Goal: Task Accomplishment & Management: Manage account settings

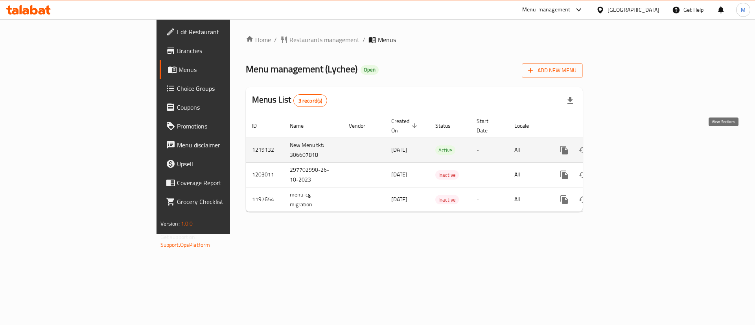
click at [625, 145] on icon "enhanced table" at bounding box center [620, 149] width 9 height 9
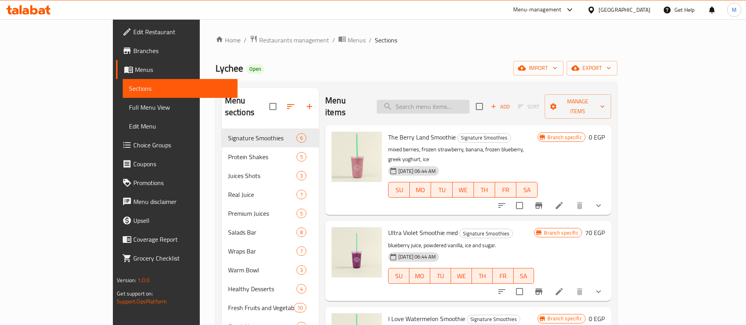
click at [454, 100] on input "search" at bounding box center [423, 107] width 93 height 14
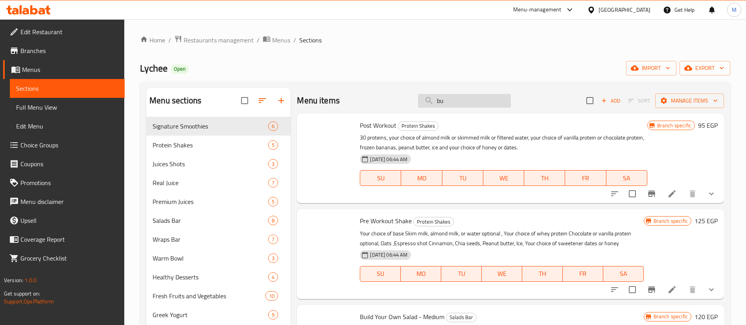
type input "b"
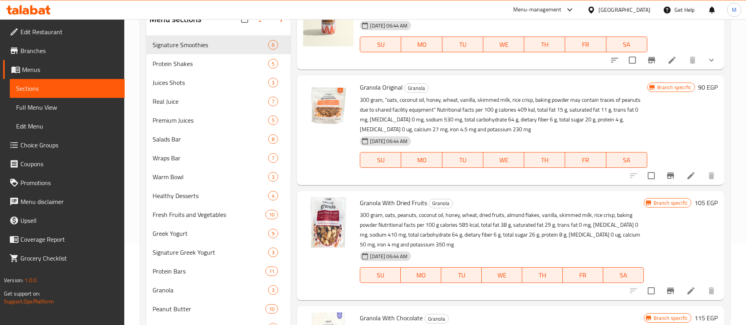
scroll to position [86, 0]
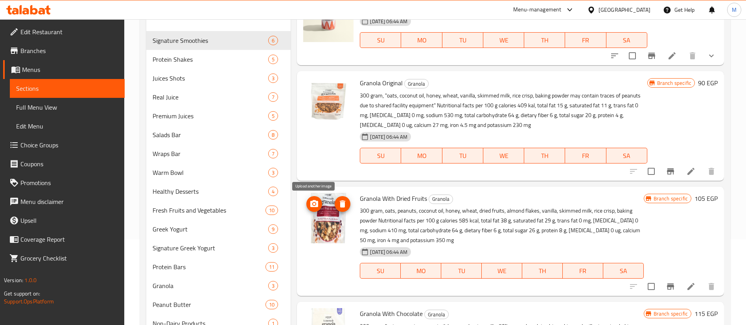
type input "granola"
click at [310, 206] on icon "upload picture" at bounding box center [313, 203] width 9 height 9
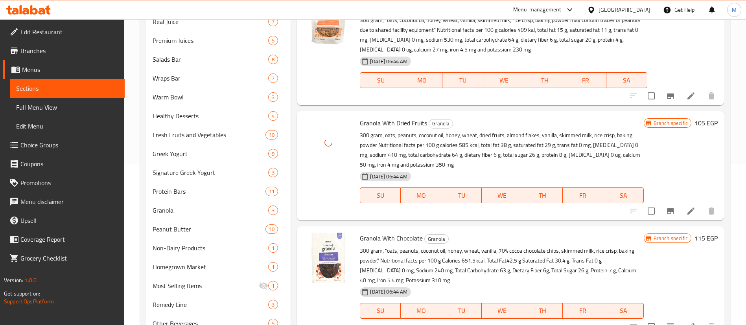
scroll to position [165, 0]
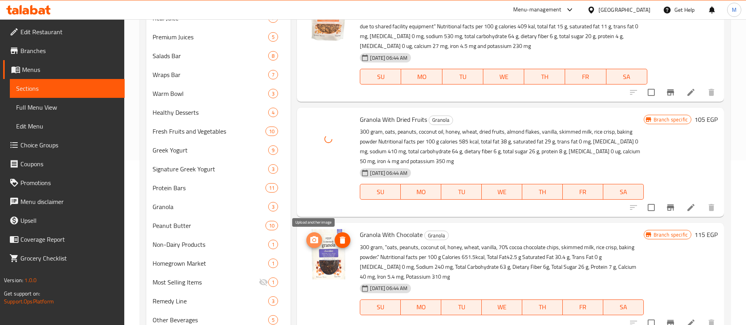
click at [314, 233] on button "upload picture" at bounding box center [314, 240] width 16 height 16
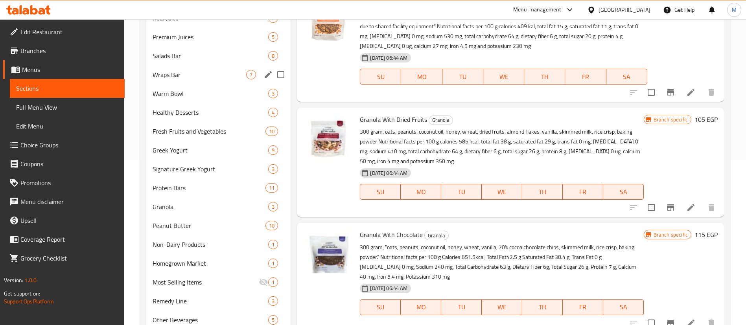
scroll to position [0, 0]
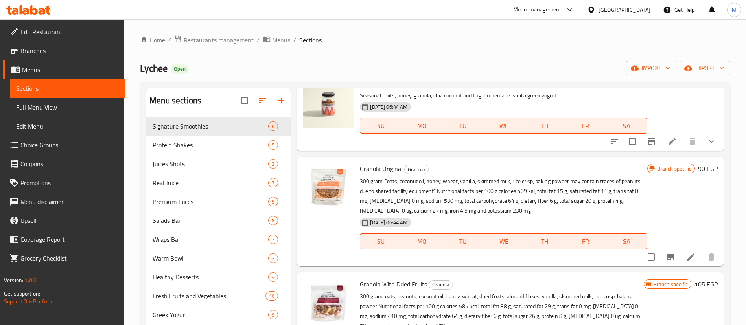
click at [234, 42] on span "Restaurants management" at bounding box center [219, 39] width 70 height 9
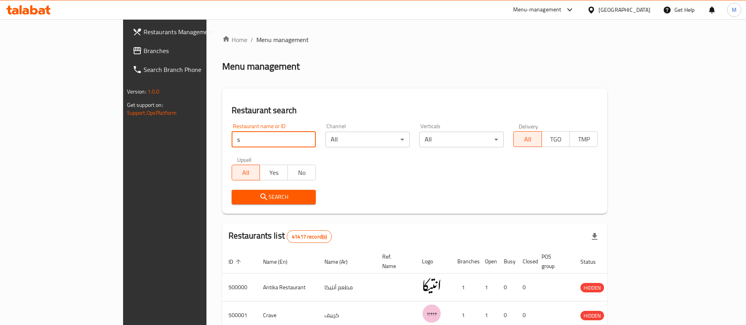
click at [239, 144] on input "s" at bounding box center [273, 140] width 84 height 16
type input "starbucks"
click button "Search" at bounding box center [273, 197] width 84 height 15
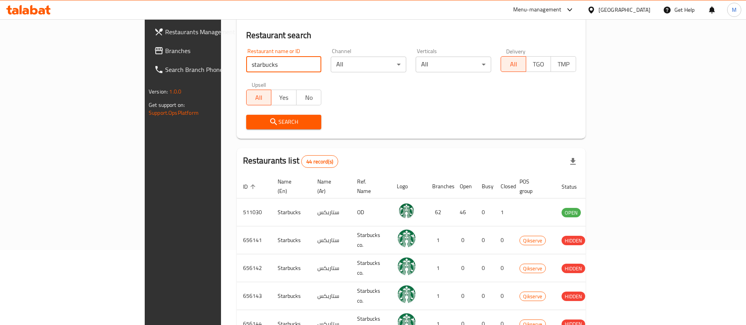
scroll to position [76, 0]
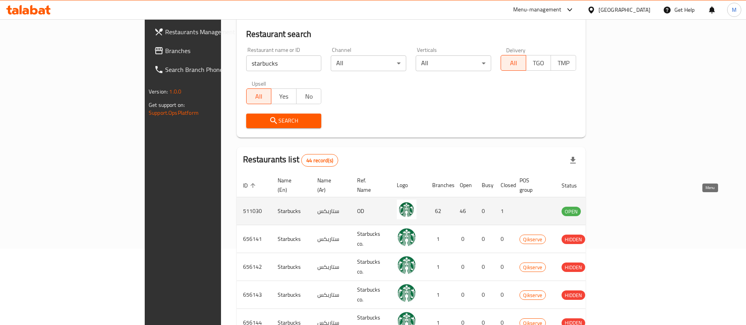
click at [612, 206] on icon "enhanced table" at bounding box center [606, 210] width 9 height 9
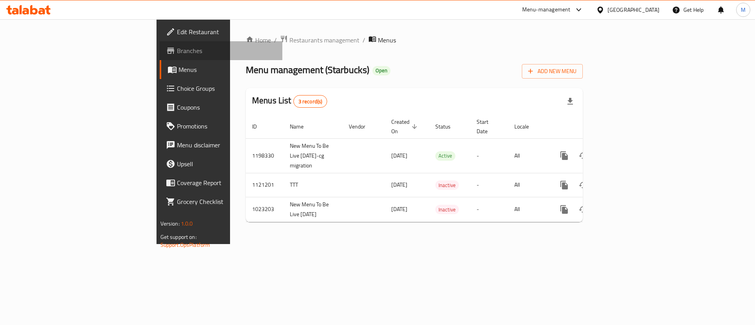
click at [177, 49] on span "Branches" at bounding box center [226, 50] width 99 height 9
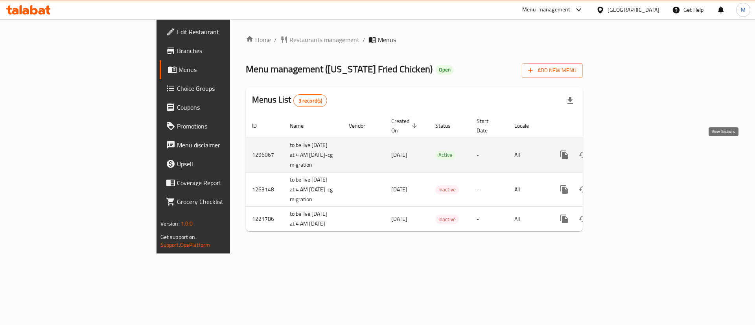
click at [624, 151] on icon "enhanced table" at bounding box center [620, 154] width 7 height 7
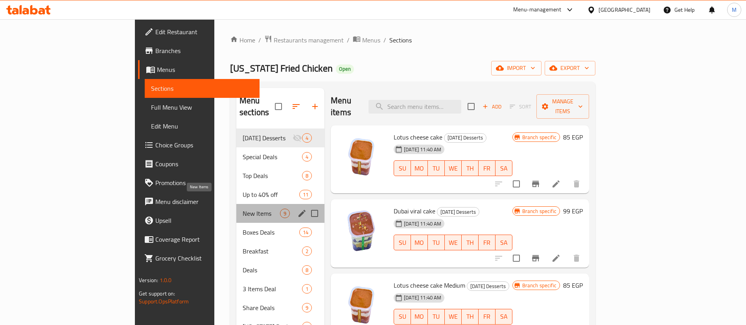
click at [242, 209] on span "New Items" at bounding box center [260, 213] width 37 height 9
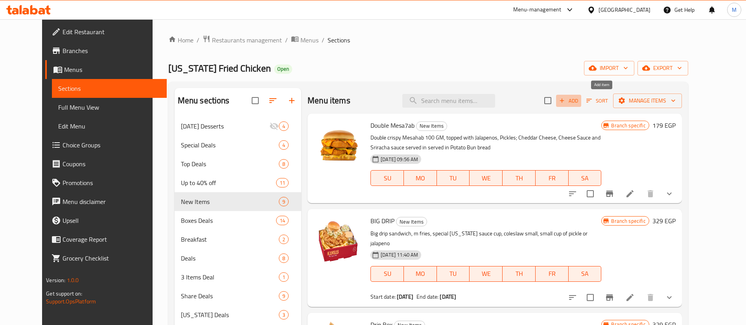
click at [579, 102] on span "Add" at bounding box center [568, 100] width 21 height 9
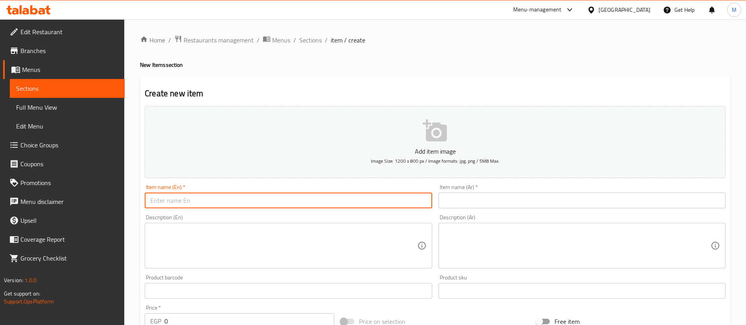
paste input "NASHVILLE DOUBLE MESAHAB"
click at [286, 200] on input "text" at bounding box center [288, 201] width 287 height 16
type input "NASHVILLE DOUBLE MESAHAB"
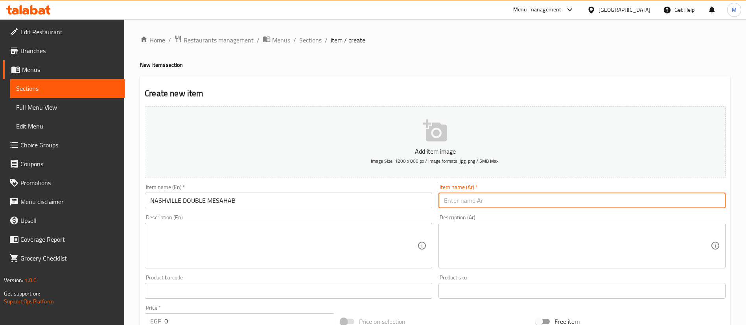
click at [487, 198] on input "text" at bounding box center [581, 201] width 287 height 16
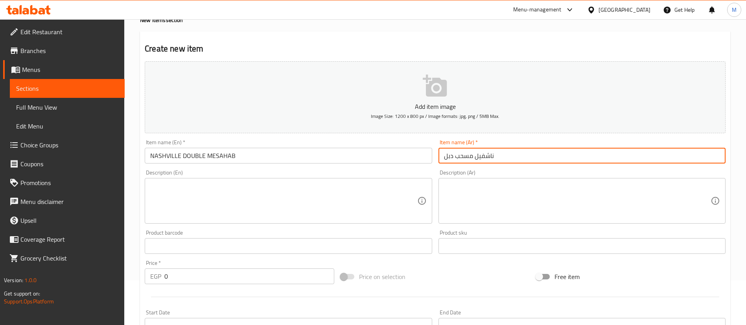
scroll to position [46, 0]
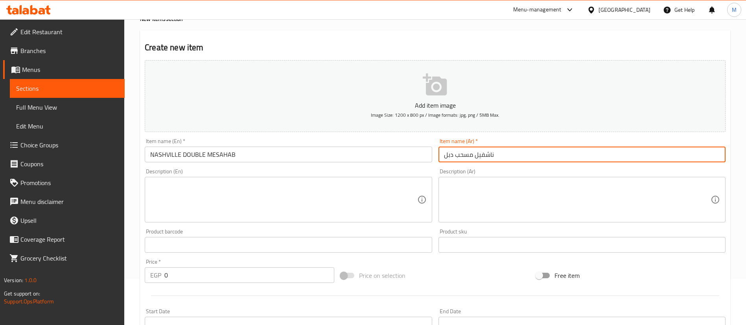
type input "ناشفيل مسحب دبل"
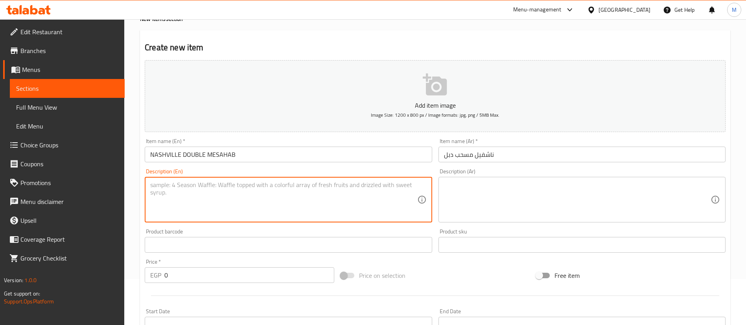
click at [326, 207] on textarea at bounding box center [283, 199] width 266 height 37
paste textarea "Double crispy Mesahab 100 GM, topped with Jalapenos, Pickles; Cheddar Cheese, C…"
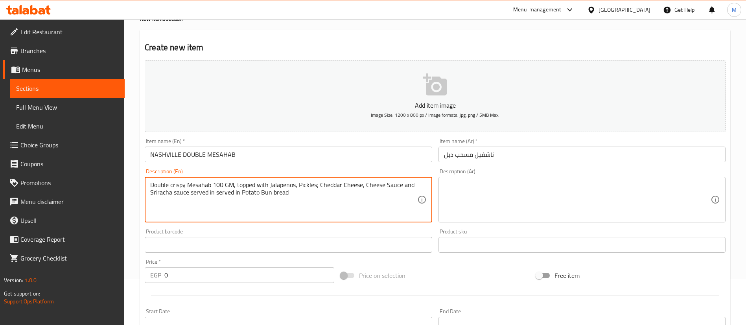
type textarea "Double crispy Mesahab 100 GM, topped with Jalapenos, Pickles; Cheddar Cheese, C…"
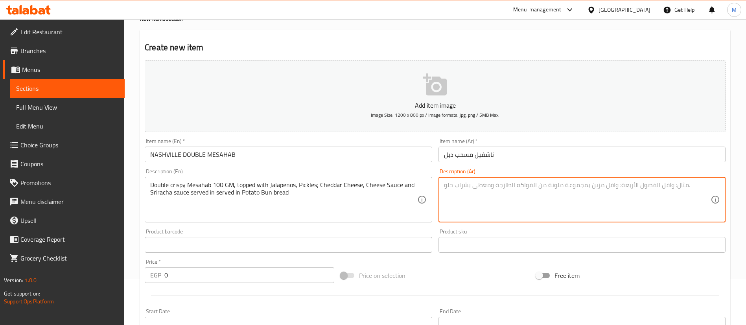
click at [492, 200] on textarea at bounding box center [577, 199] width 266 height 37
paste textarea "مسحب مقرمش مزدوج 100 جرام، مغطى بالهالبينو والمخلل وجبن الشيدر وصلصة الجبن وصلص…"
click at [520, 193] on textarea "مسحب مقرمش مزدوج 100 جرام، مغطى بالهالبينو والمخلل وجبن الشيدر وصلصة الجبن وصلص…" at bounding box center [577, 199] width 266 height 37
click at [453, 196] on textarea "مسحب مقرمش مزدوج 100 جرام، مغطى بالهالبينو والمخلل وجبن الشيدر وصلصة الجبن وصلص…" at bounding box center [577, 199] width 266 height 37
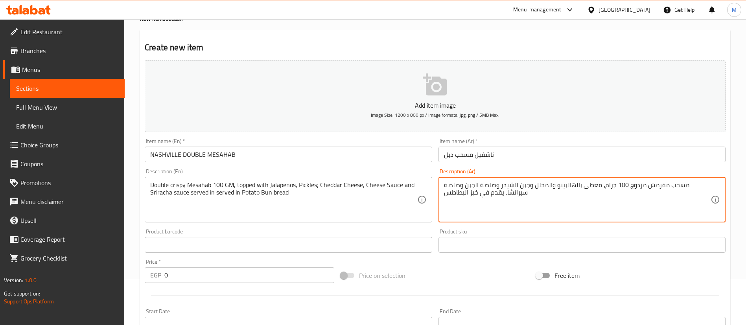
type textarea "مسحب مقرمش مزدوج 100 جرام، مغطى بالهالبينو والمخلل وجبن الشيدر وصلصة الجبن وصلص…"
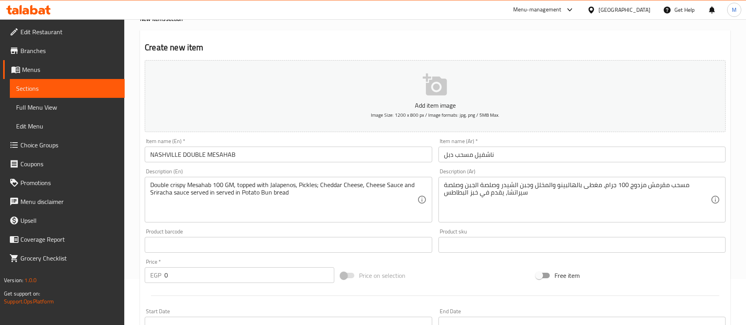
click at [368, 136] on div "Item name (En)   * NASHVILLE DOUBLE MESAHAB Item name (En) *" at bounding box center [287, 150] width 293 height 30
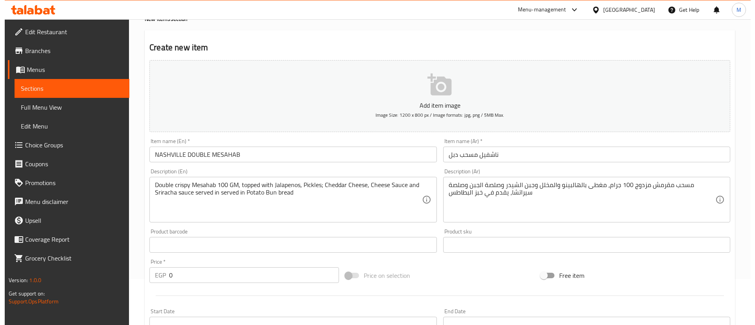
scroll to position [230, 0]
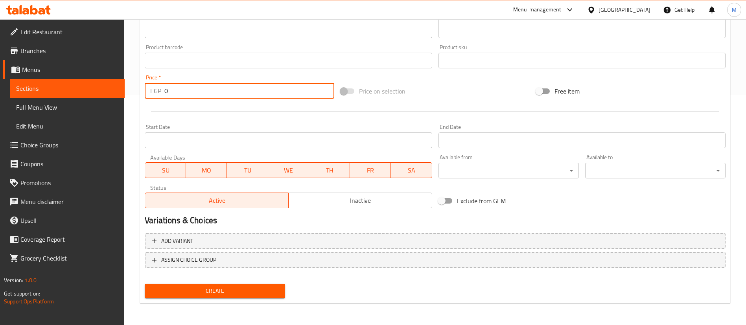
click at [248, 96] on input "0" at bounding box center [249, 91] width 170 height 16
type input "0"
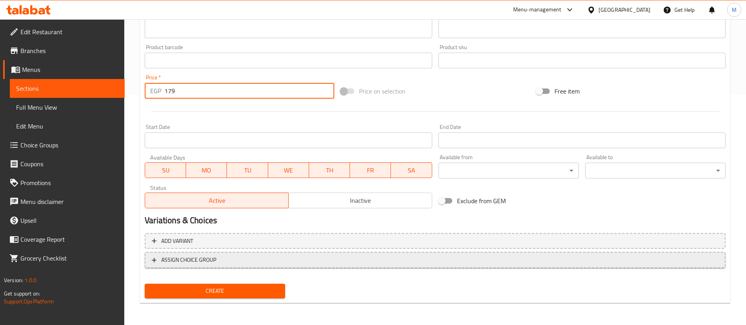
type input "179"
click at [220, 256] on span "ASSIGN CHOICE GROUP" at bounding box center [435, 260] width 566 height 10
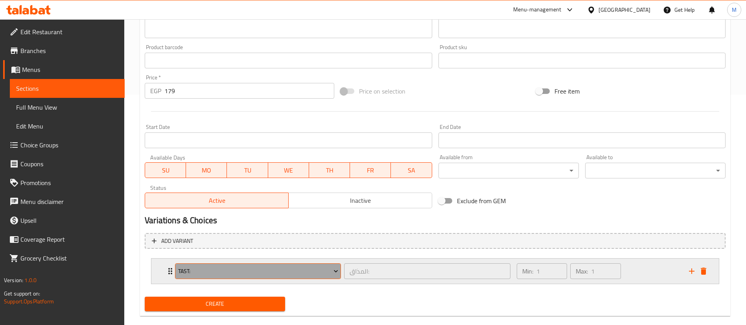
click at [231, 272] on span "Tast:" at bounding box center [258, 271] width 160 height 10
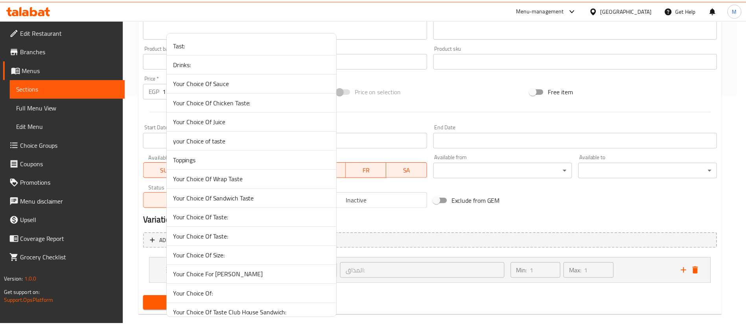
scroll to position [717, 0]
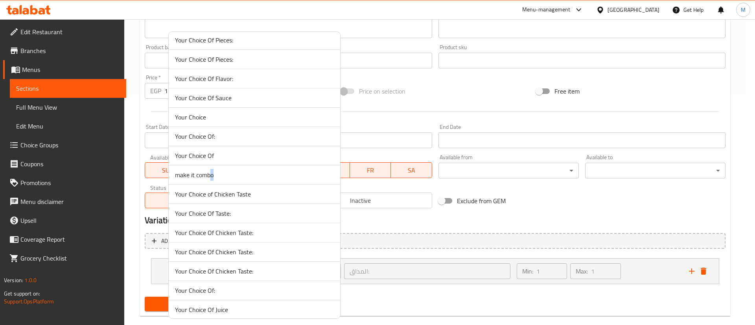
drag, startPoint x: 212, startPoint y: 179, endPoint x: 210, endPoint y: 176, distance: 4.0
click at [210, 176] on span "make it combo" at bounding box center [254, 174] width 159 height 9
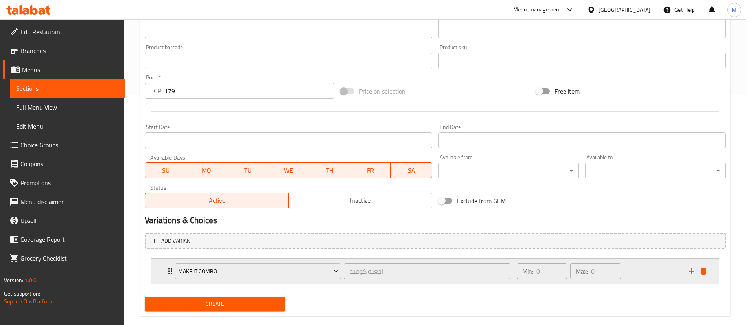
click at [170, 272] on icon "Expand" at bounding box center [169, 270] width 9 height 9
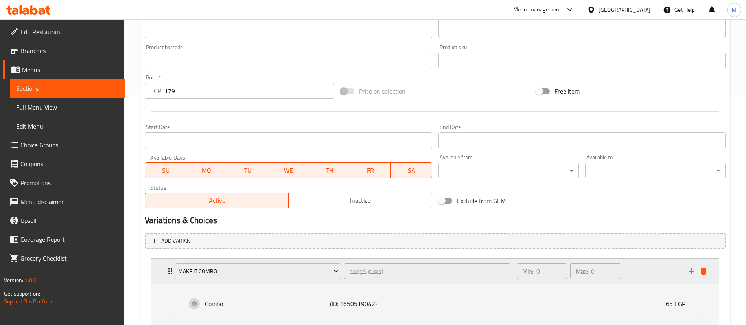
scroll to position [286, 0]
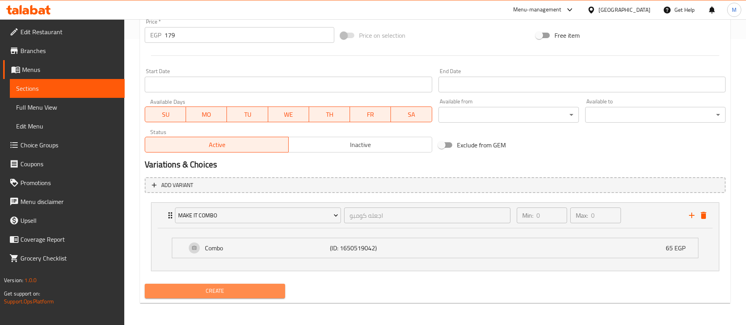
click at [219, 285] on button "Create" at bounding box center [215, 291] width 140 height 15
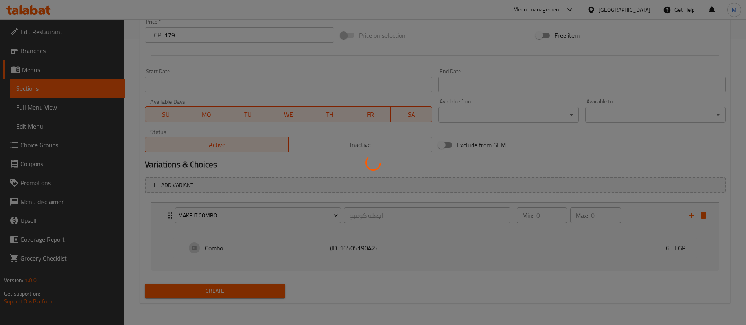
type input "0"
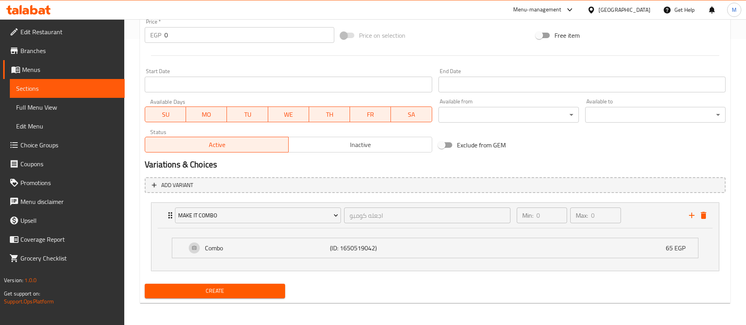
scroll to position [0, 0]
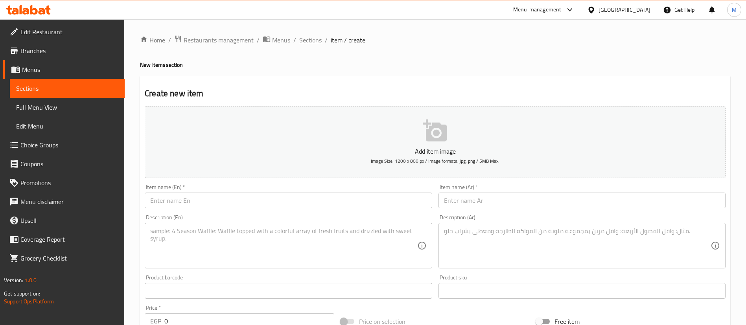
click at [308, 42] on span "Sections" at bounding box center [310, 39] width 22 height 9
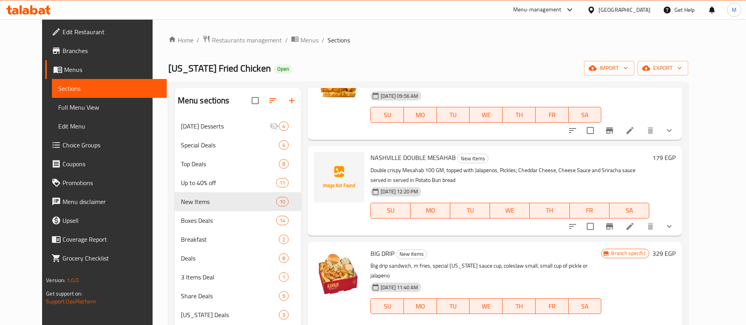
scroll to position [64, 0]
click at [320, 161] on span "upload picture" at bounding box center [325, 162] width 16 height 9
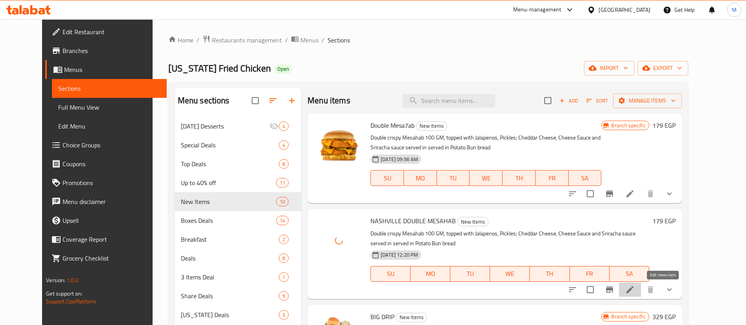
click at [634, 293] on icon at bounding box center [629, 289] width 9 height 9
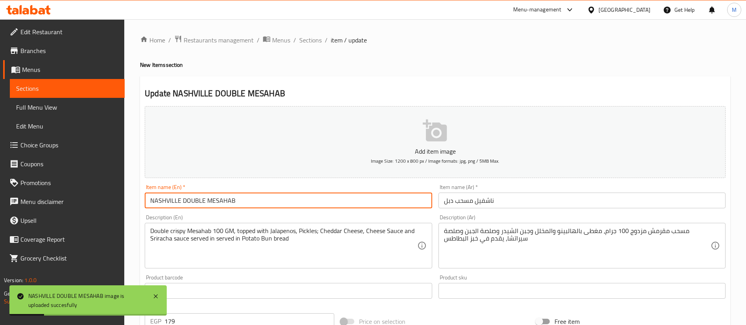
click at [166, 198] on input "NASHVILLE DOUBLE MESAHAB" at bounding box center [288, 201] width 287 height 16
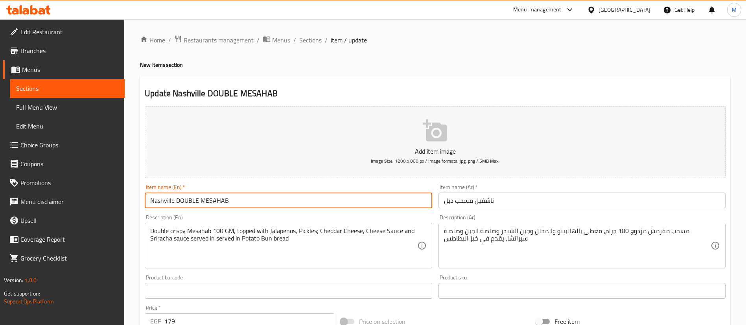
click at [183, 198] on input "Nashville DOUBLE MESAHAB" at bounding box center [288, 201] width 287 height 16
click at [217, 199] on input "Nashville Double MESAHAB" at bounding box center [288, 201] width 287 height 16
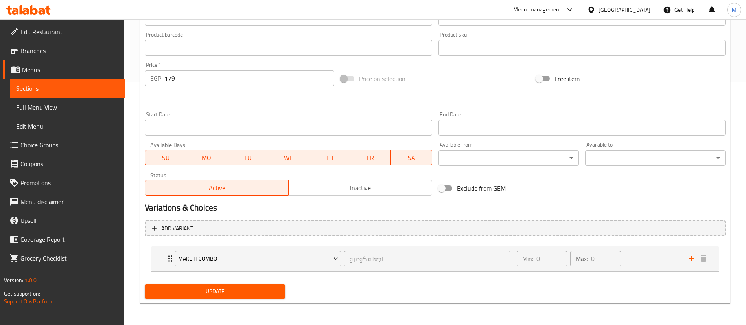
scroll to position [243, 0]
type input "Nashville Double Mesahab"
click at [205, 286] on span "Update" at bounding box center [215, 291] width 128 height 10
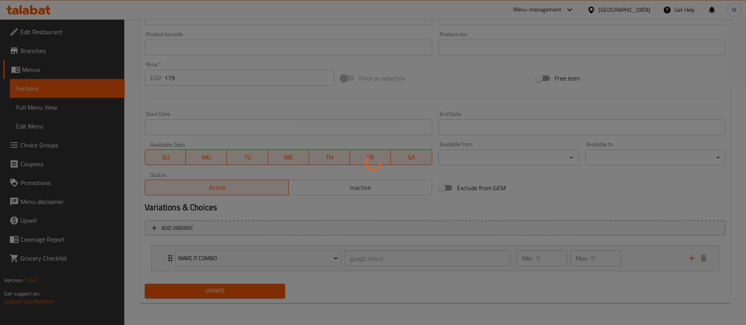
scroll to position [0, 0]
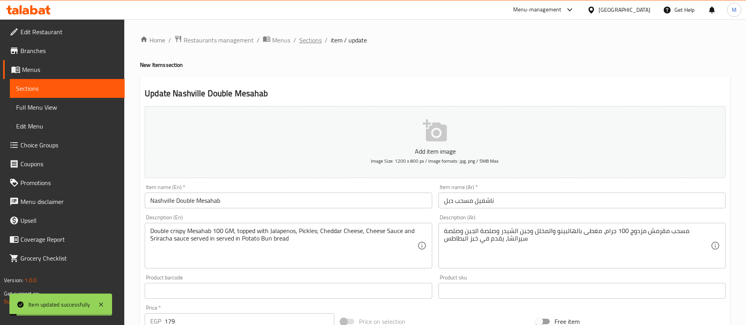
click at [312, 39] on span "Sections" at bounding box center [310, 39] width 22 height 9
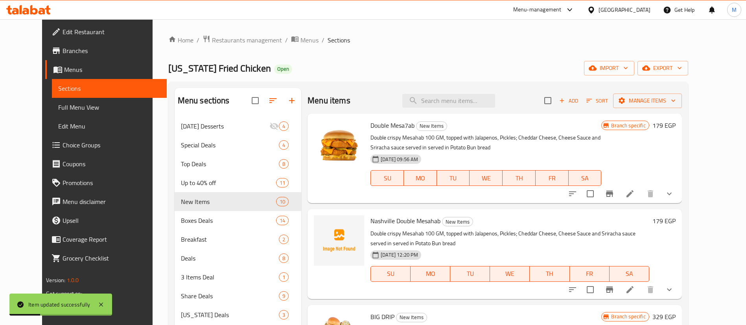
click at [423, 247] on div "08-10-2025 12:20 PM" at bounding box center [402, 255] width 71 height 16
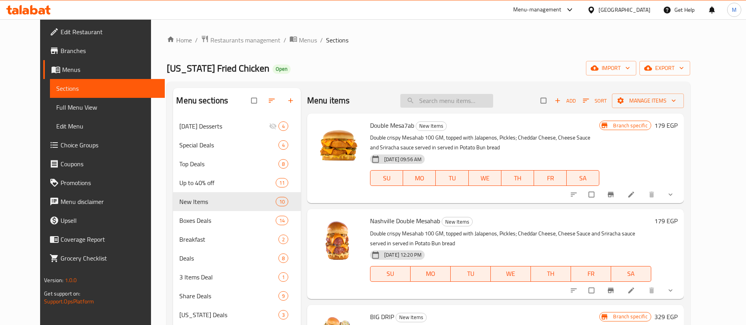
click at [451, 103] on input "search" at bounding box center [446, 101] width 93 height 14
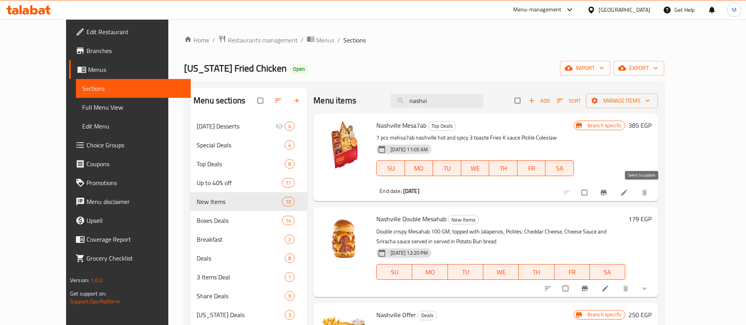
type input "nashvi"
click at [593, 193] on input "checkbox" at bounding box center [585, 192] width 17 height 15
checkbox input "true"
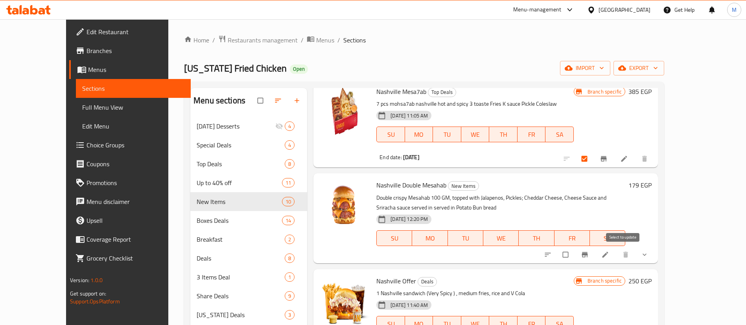
click at [574, 250] on input "checkbox" at bounding box center [566, 254] width 17 height 15
checkbox input "true"
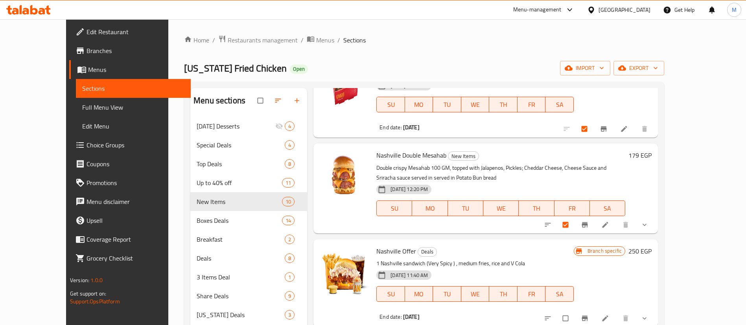
scroll to position [67, 0]
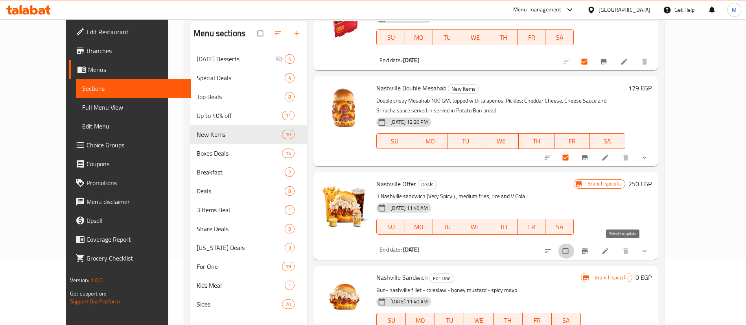
click at [574, 251] on input "checkbox" at bounding box center [566, 251] width 17 height 15
checkbox input "true"
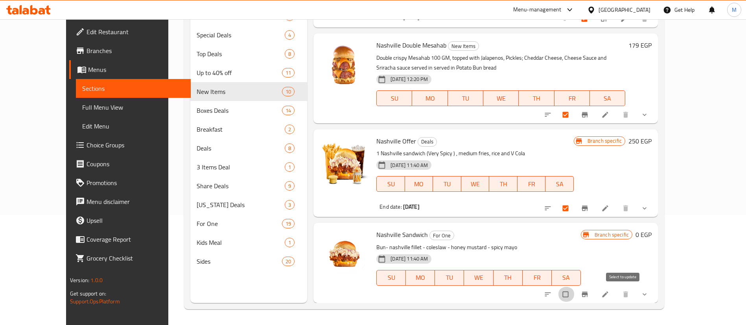
click at [574, 295] on input "checkbox" at bounding box center [566, 294] width 17 height 15
checkbox input "true"
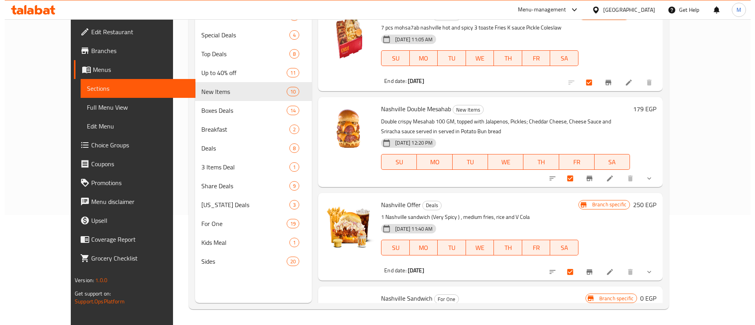
scroll to position [0, 0]
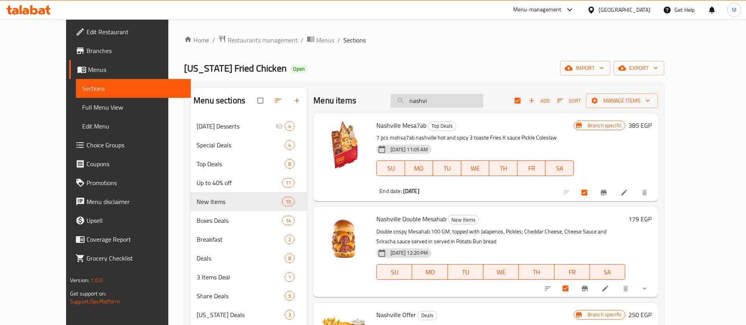
click at [440, 99] on input "nashvi" at bounding box center [436, 101] width 93 height 14
type input "kansas hero"
checkbox input "false"
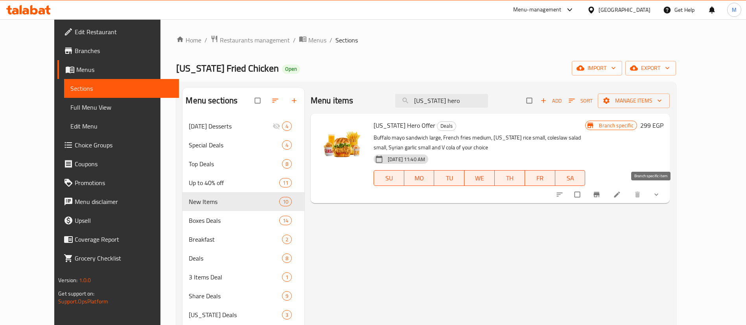
type input "kansas hero"
click at [606, 199] on button "Branch-specific-item" at bounding box center [597, 194] width 19 height 17
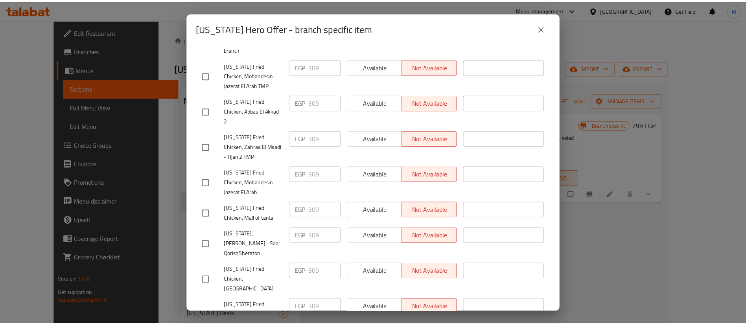
scroll to position [716, 0]
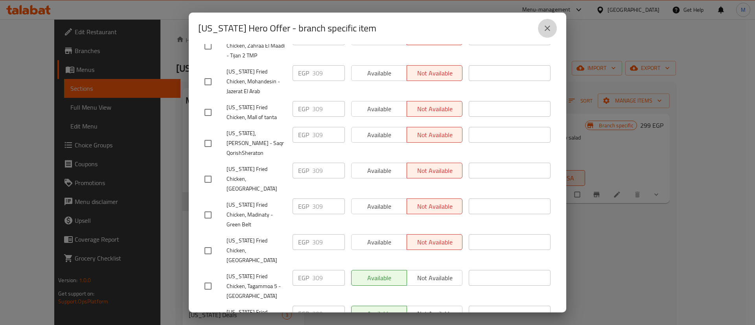
click at [545, 31] on icon "close" at bounding box center [546, 28] width 9 height 9
